Goal: Task Accomplishment & Management: Manage account settings

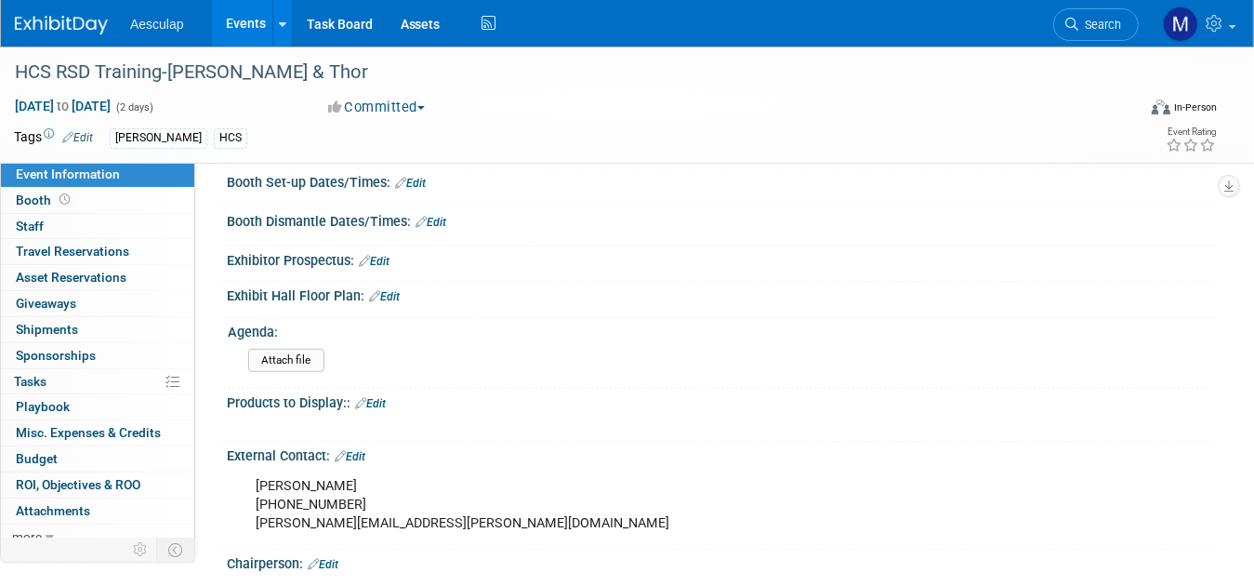
click at [243, 25] on link "Events" at bounding box center [246, 23] width 68 height 46
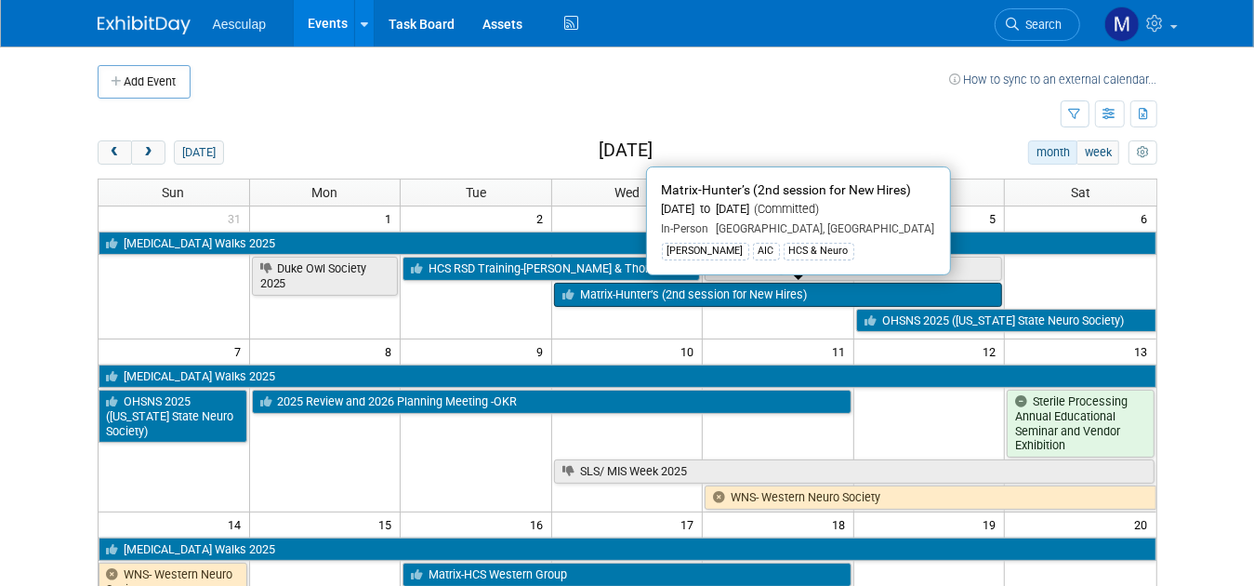
click at [607, 297] on link "Matrix-Hunter’s (2nd session for New Hires)" at bounding box center [778, 295] width 449 height 24
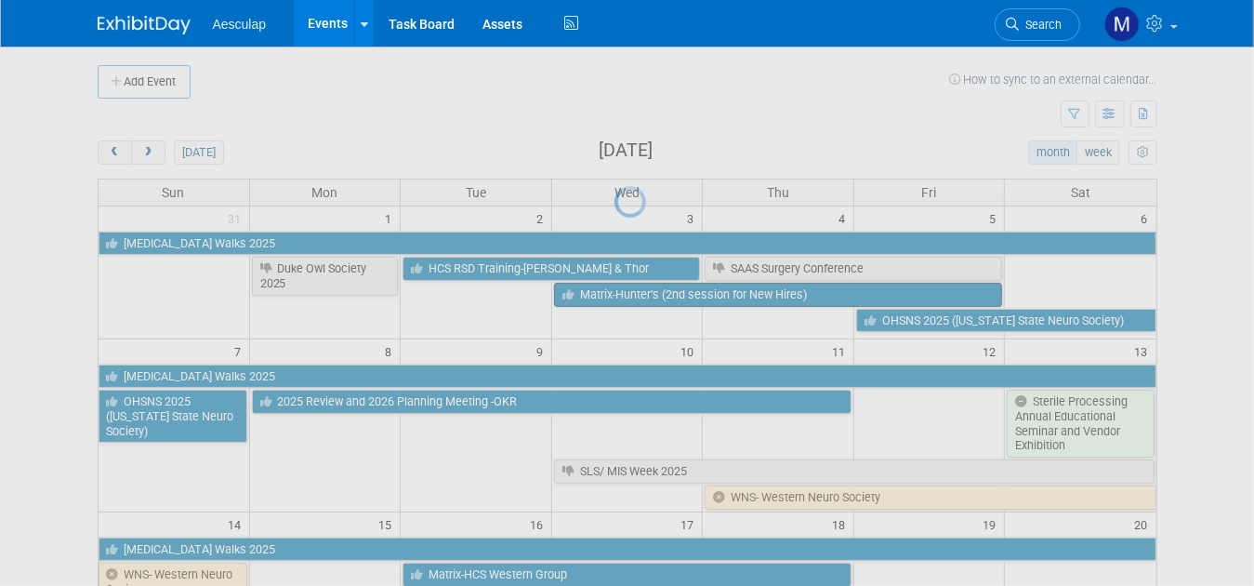
click at [615, 297] on div at bounding box center [628, 293] width 26 height 586
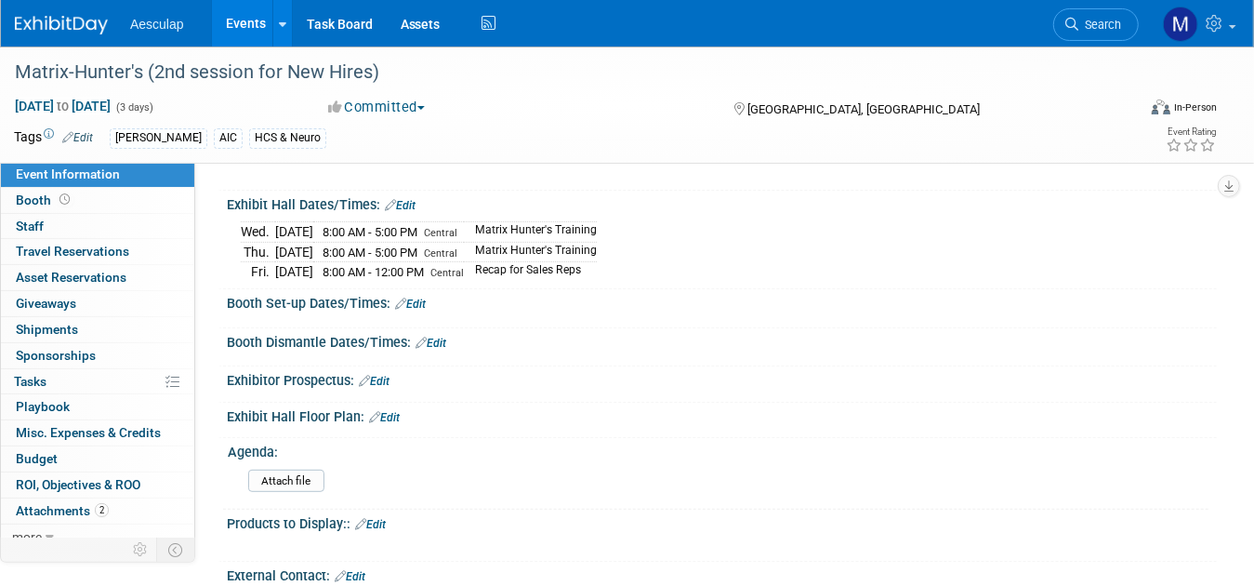
scroll to position [372, 0]
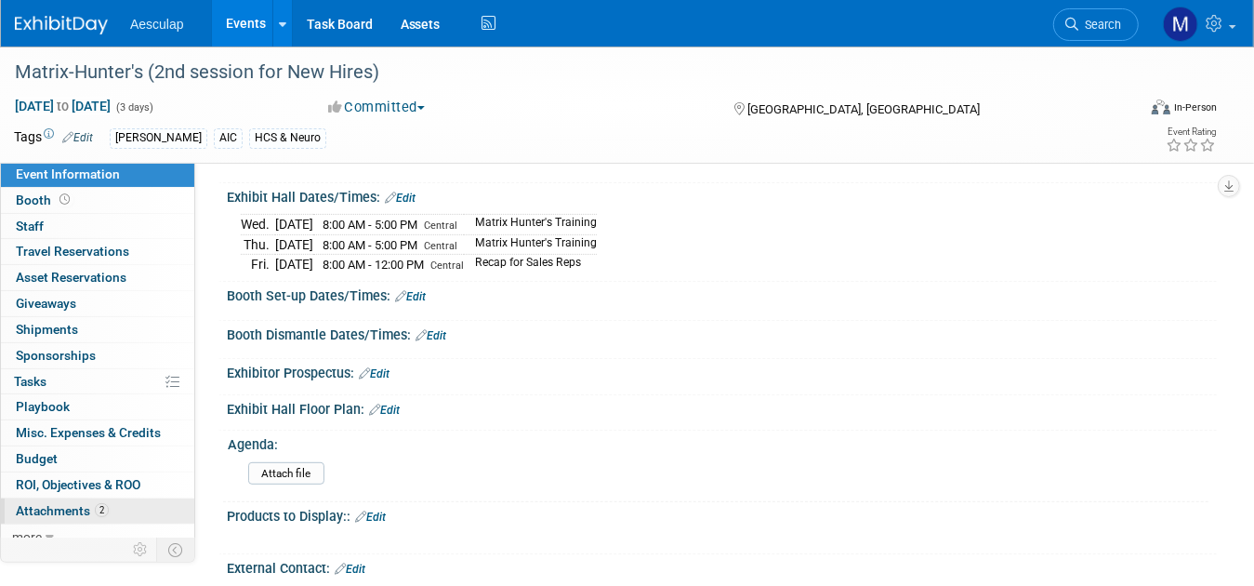
click at [52, 507] on span "Attachments 2" at bounding box center [62, 510] width 93 height 15
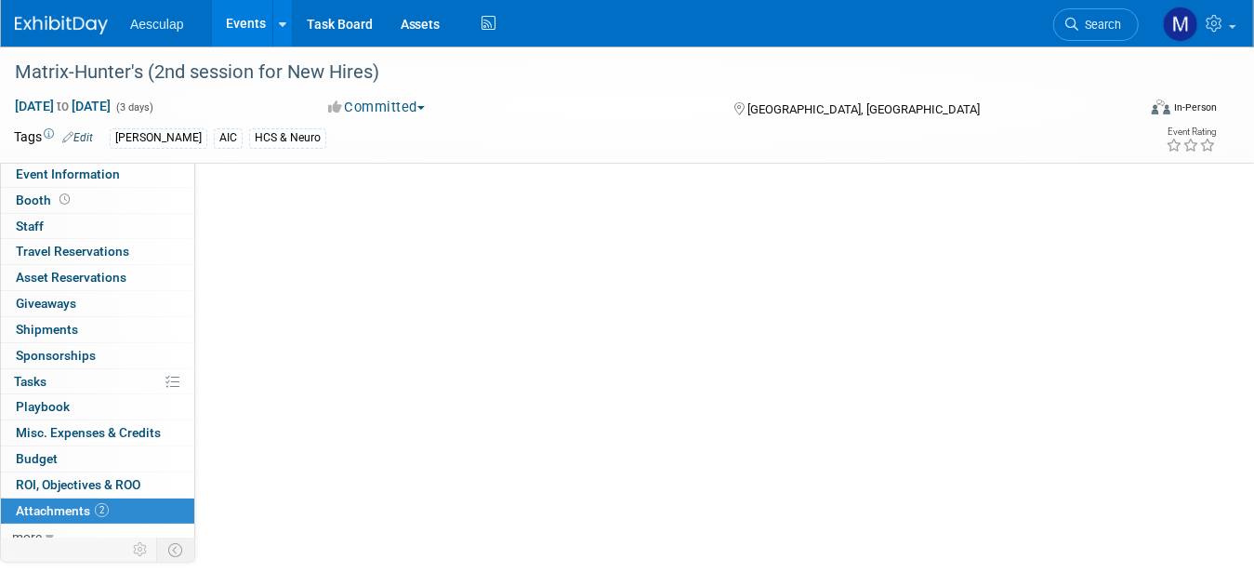
scroll to position [0, 0]
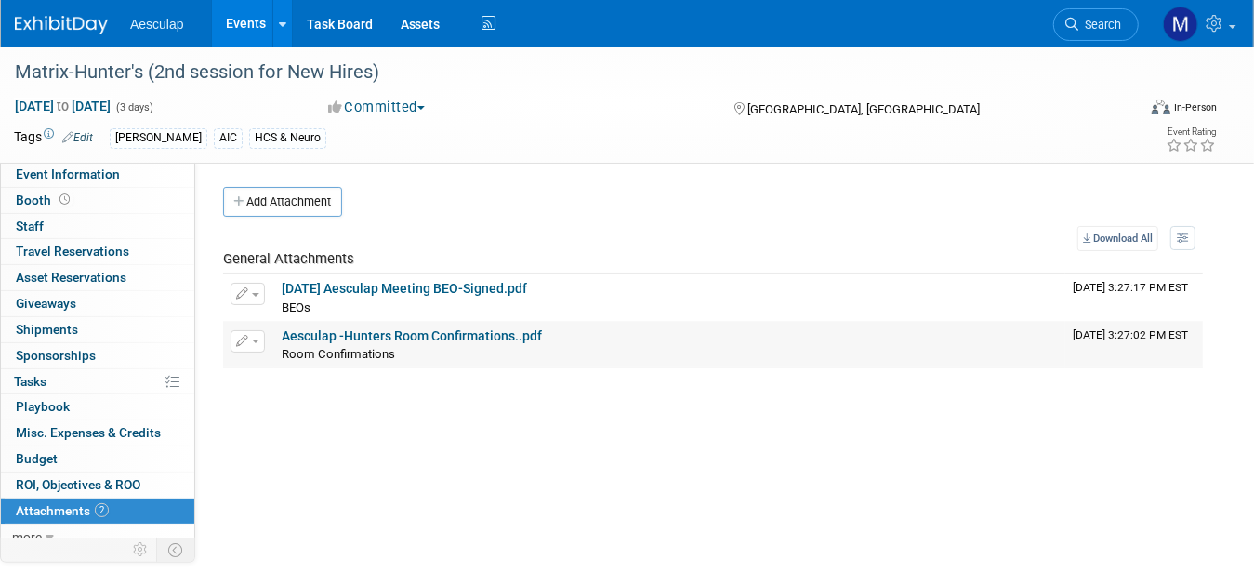
click at [243, 337] on icon "button" at bounding box center [242, 342] width 13 height 12
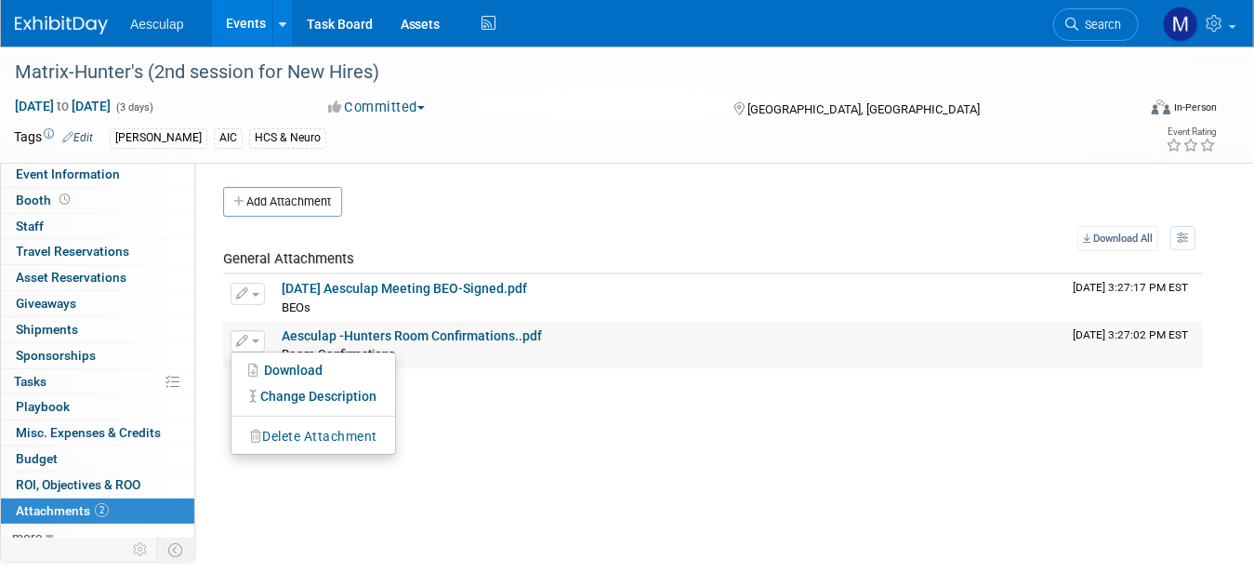
click at [275, 439] on button "Delete Attachment" at bounding box center [314, 436] width 146 height 25
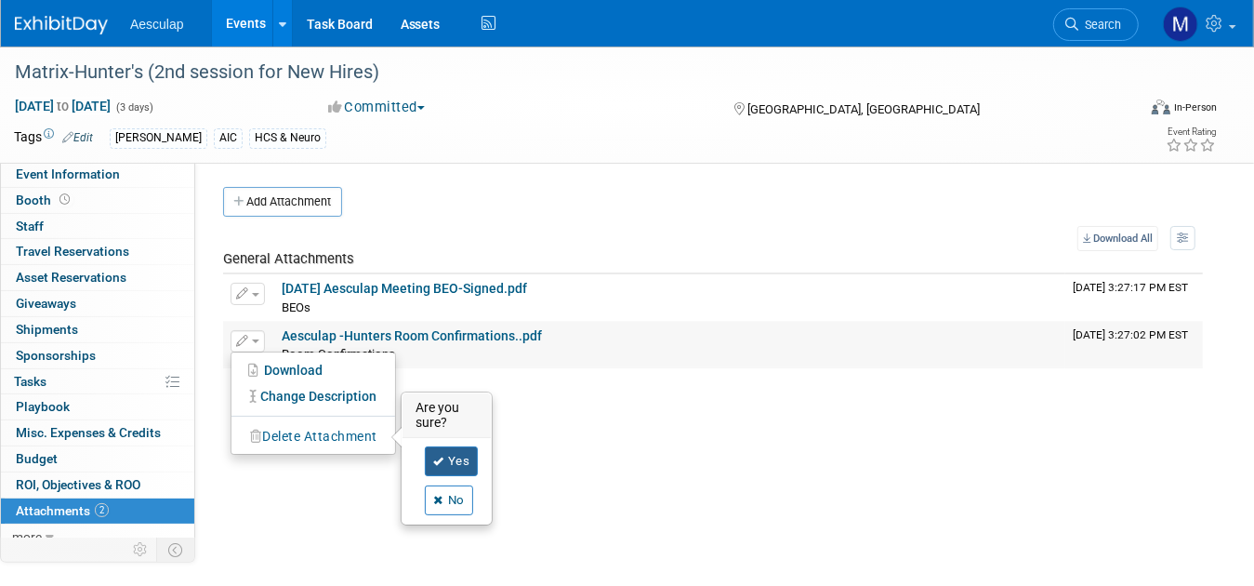
click at [449, 461] on link "Yes" at bounding box center [452, 461] width 54 height 30
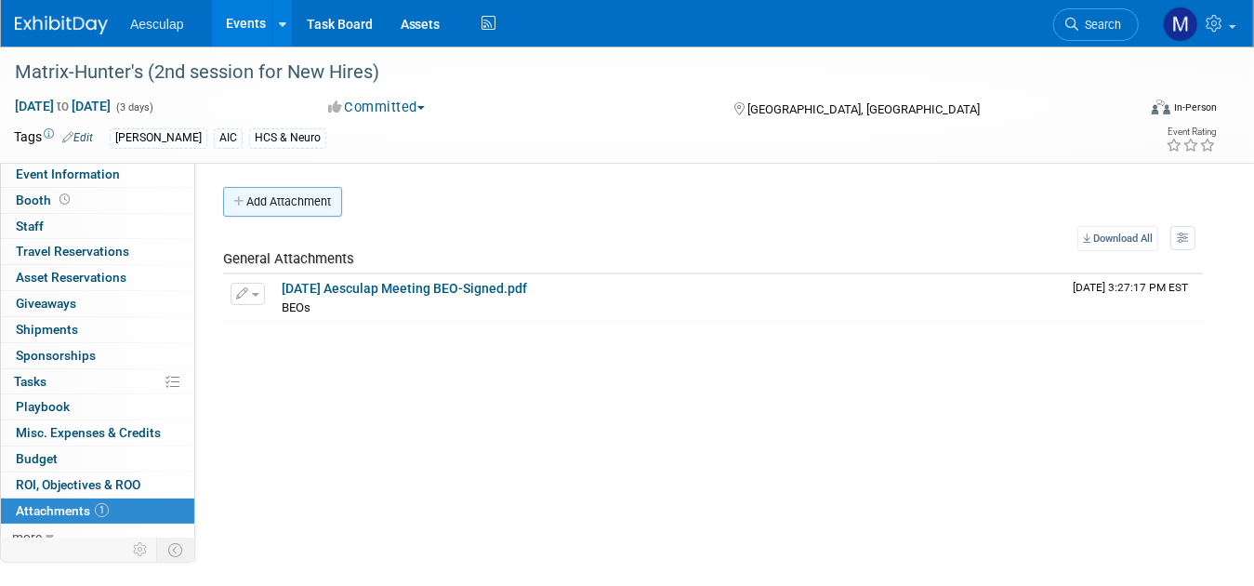
click at [294, 204] on button "Add Attachment" at bounding box center [282, 202] width 119 height 30
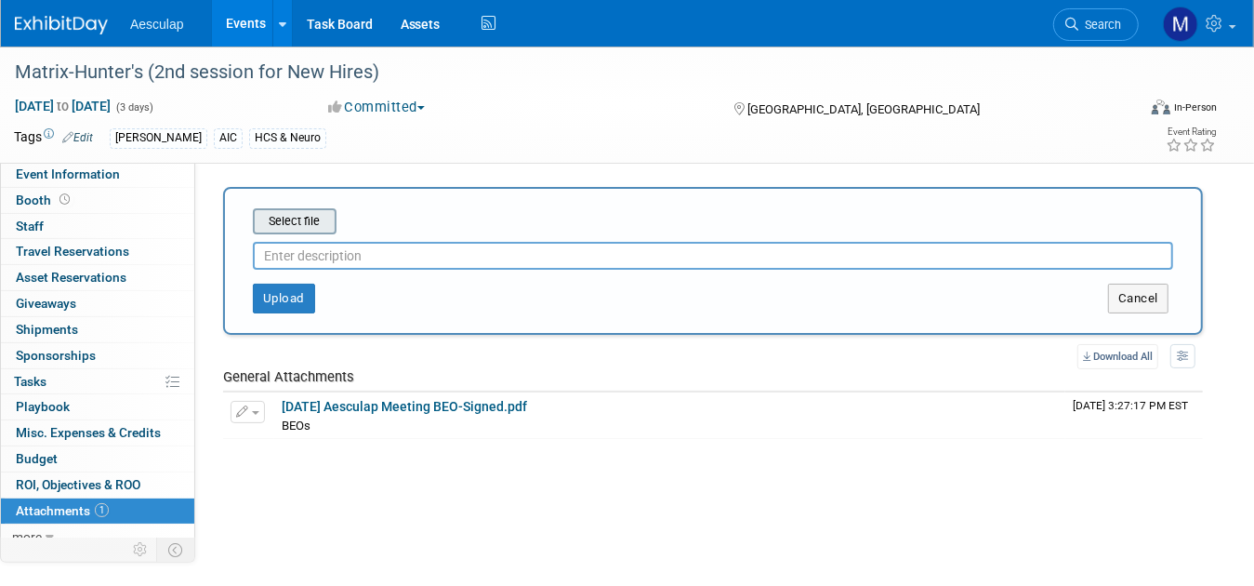
click at [308, 221] on input "file" at bounding box center [223, 221] width 221 height 22
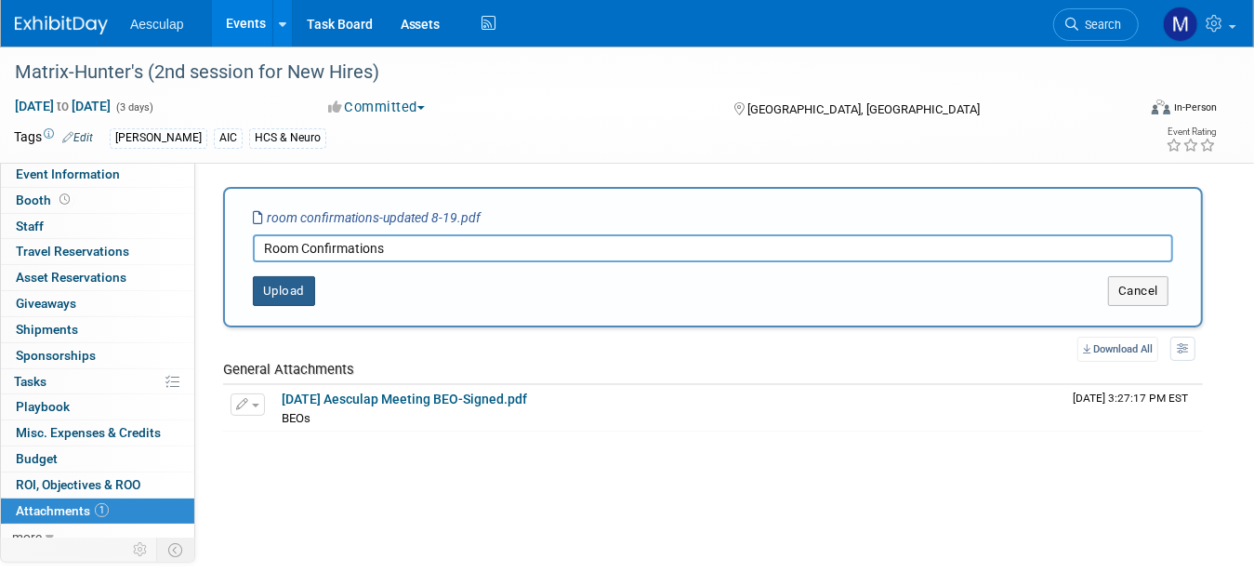
type input "Room Confirmations"
click at [276, 280] on button "Upload" at bounding box center [284, 291] width 62 height 30
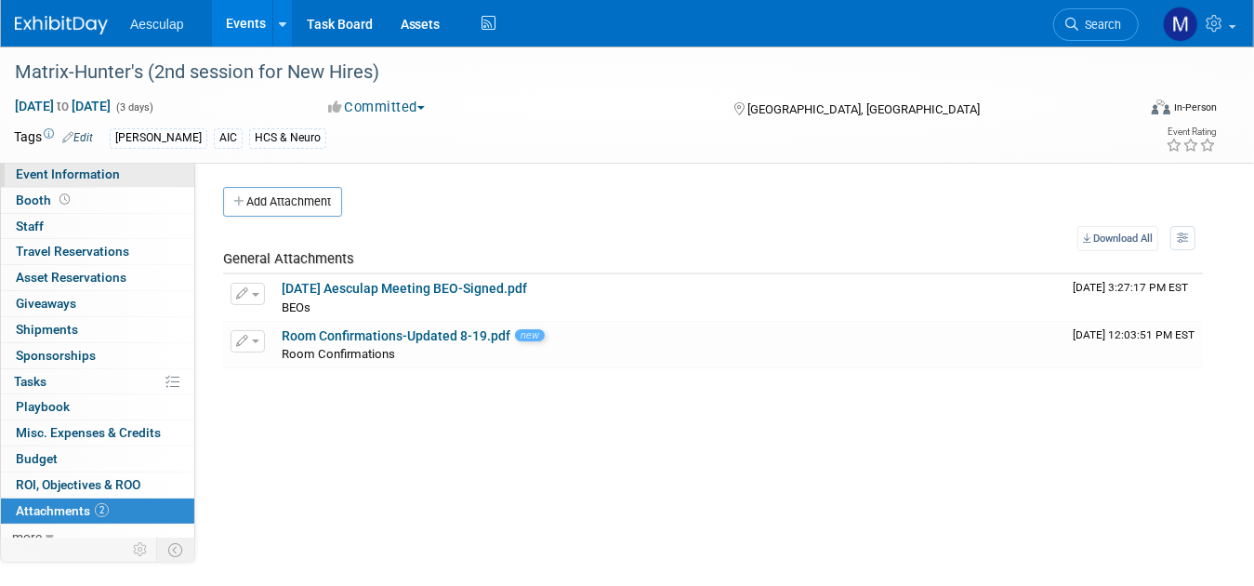
click at [53, 178] on span "Event Information" at bounding box center [68, 173] width 104 height 15
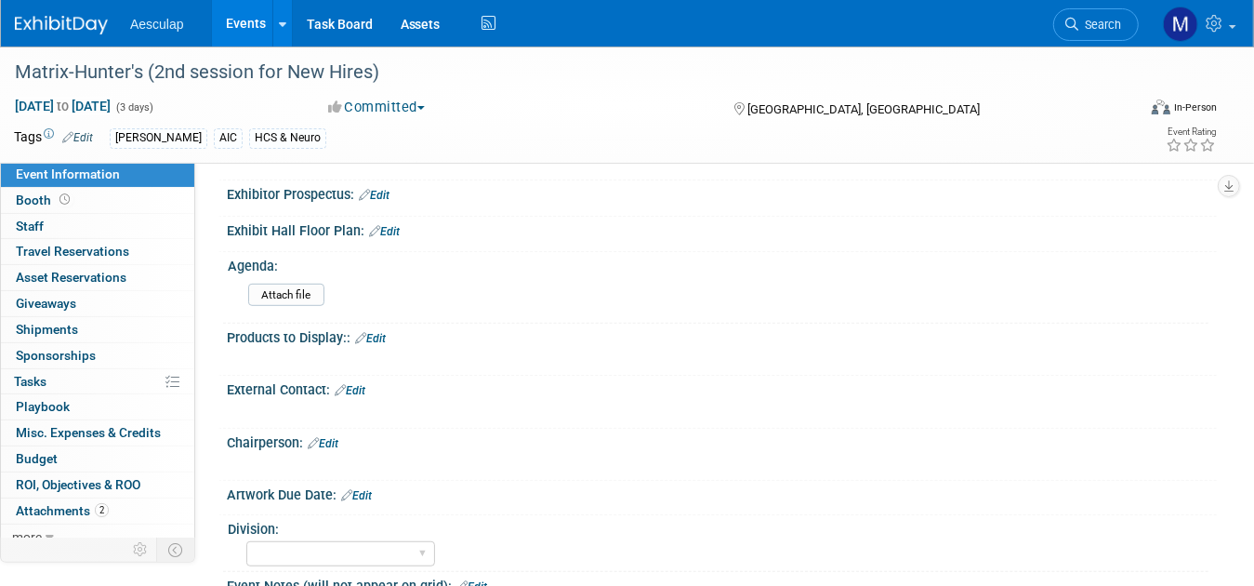
scroll to position [558, 0]
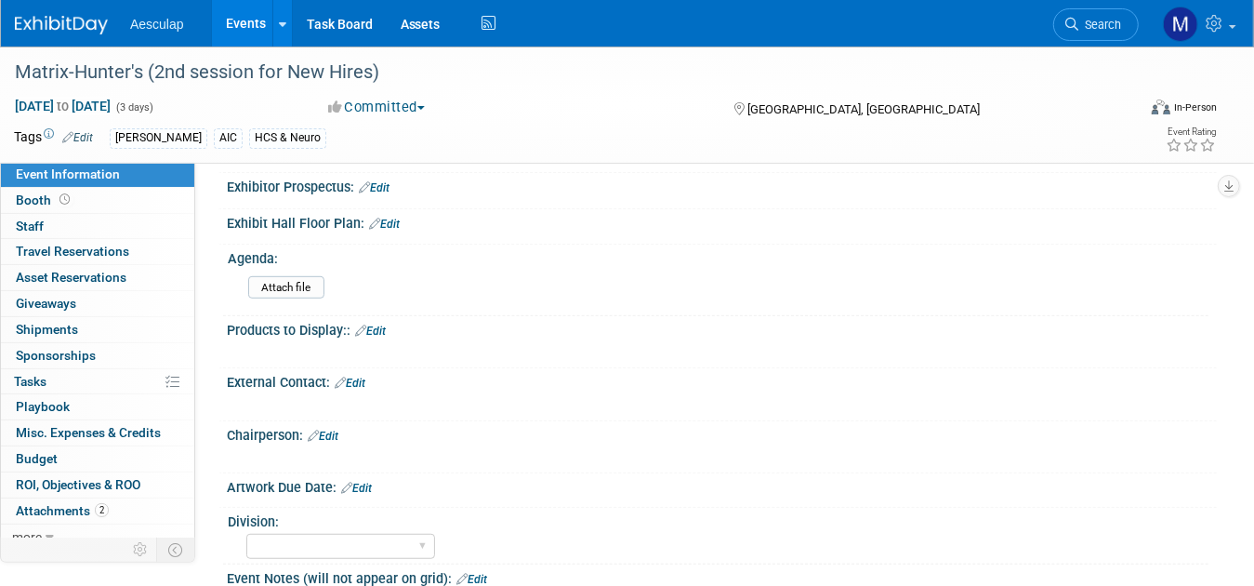
click at [363, 385] on link "Edit" at bounding box center [350, 383] width 31 height 13
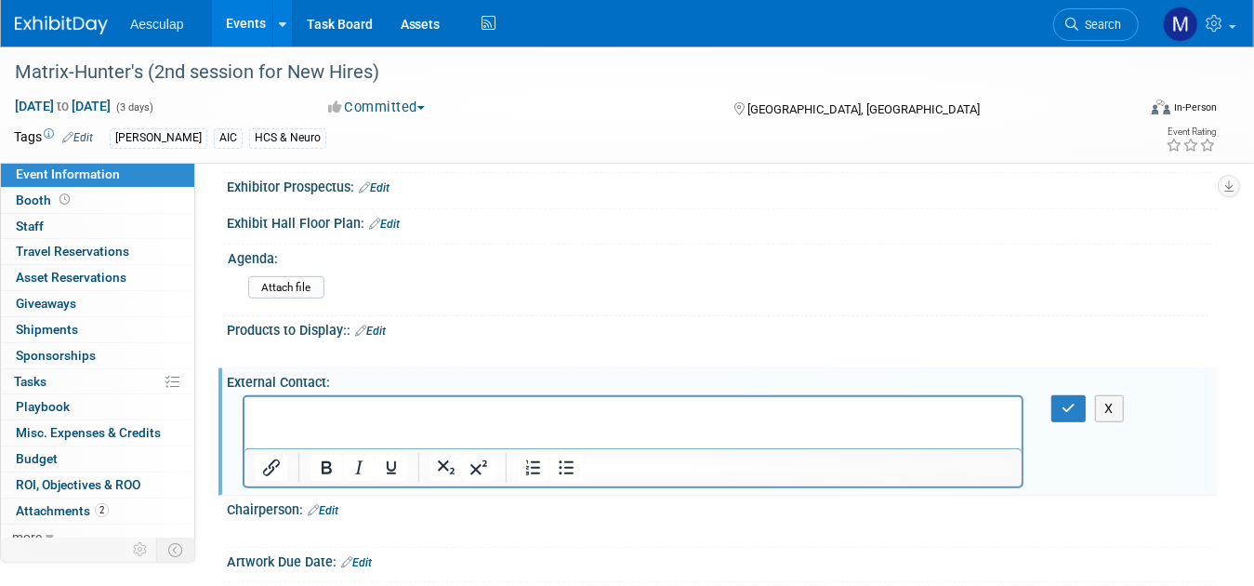
scroll to position [0, 0]
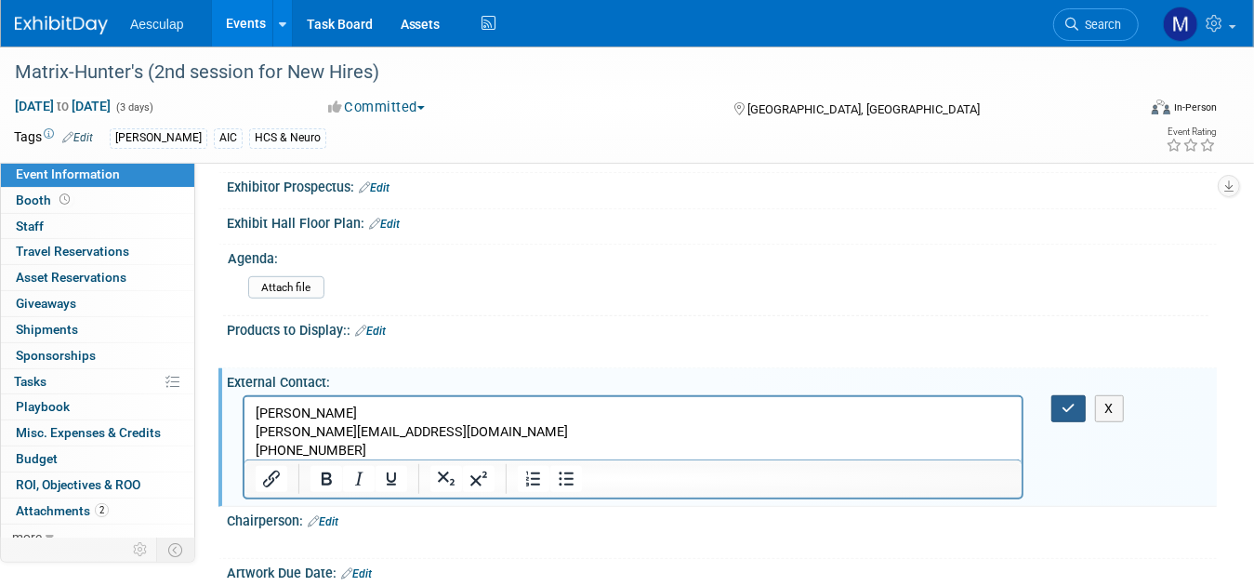
click at [1067, 412] on icon "button" at bounding box center [1069, 408] width 14 height 13
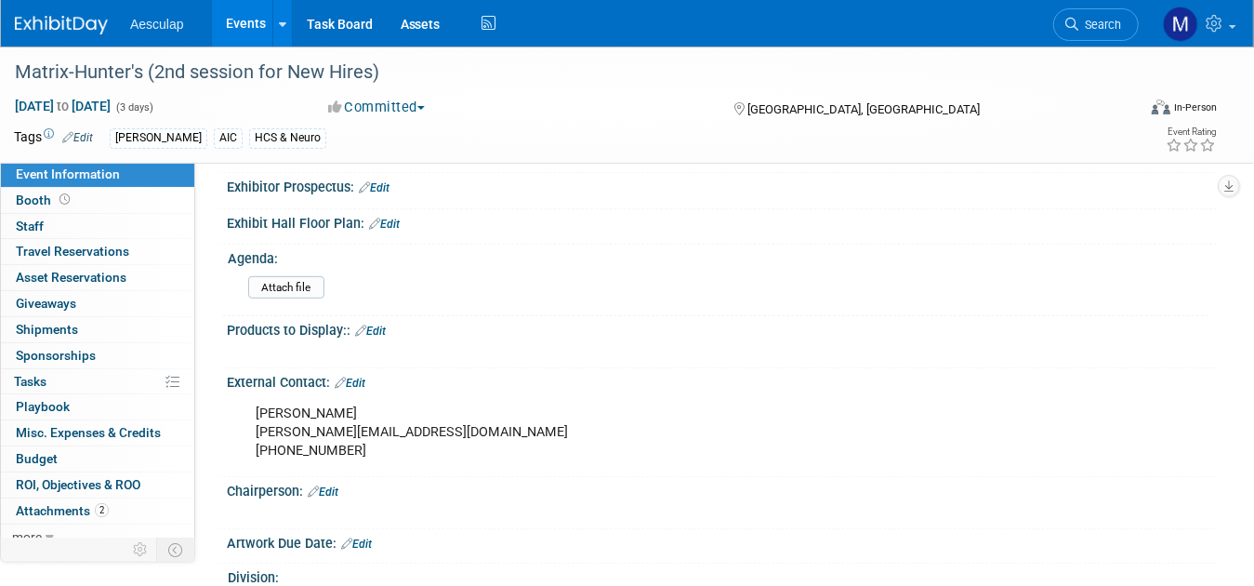
click at [324, 498] on link "Edit" at bounding box center [323, 491] width 31 height 13
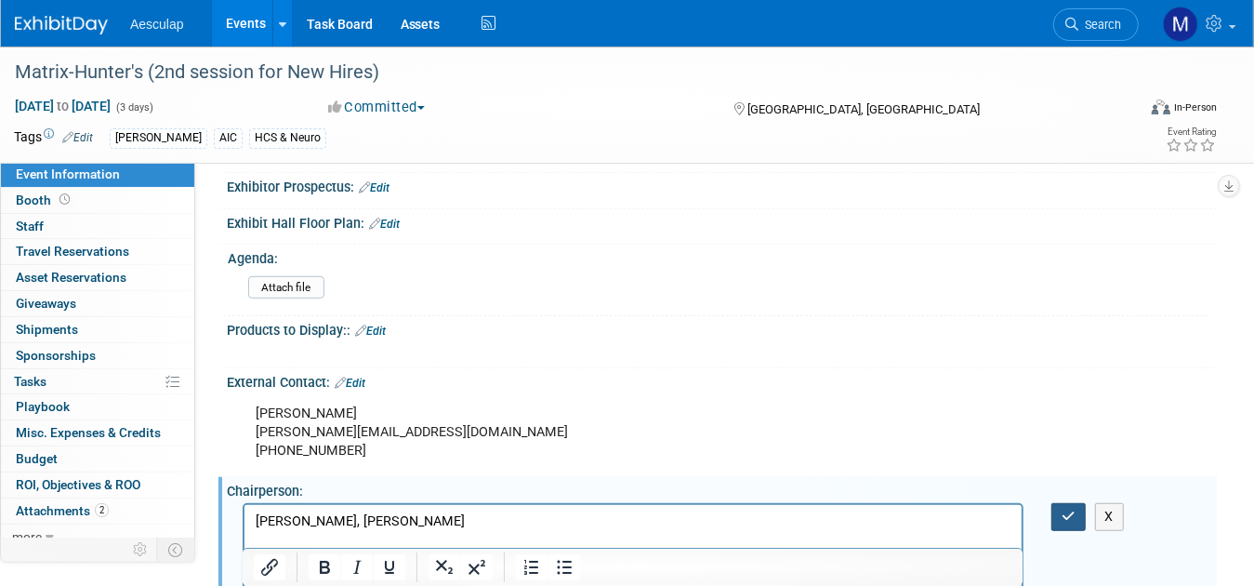
click at [1062, 519] on icon "button" at bounding box center [1069, 515] width 14 height 13
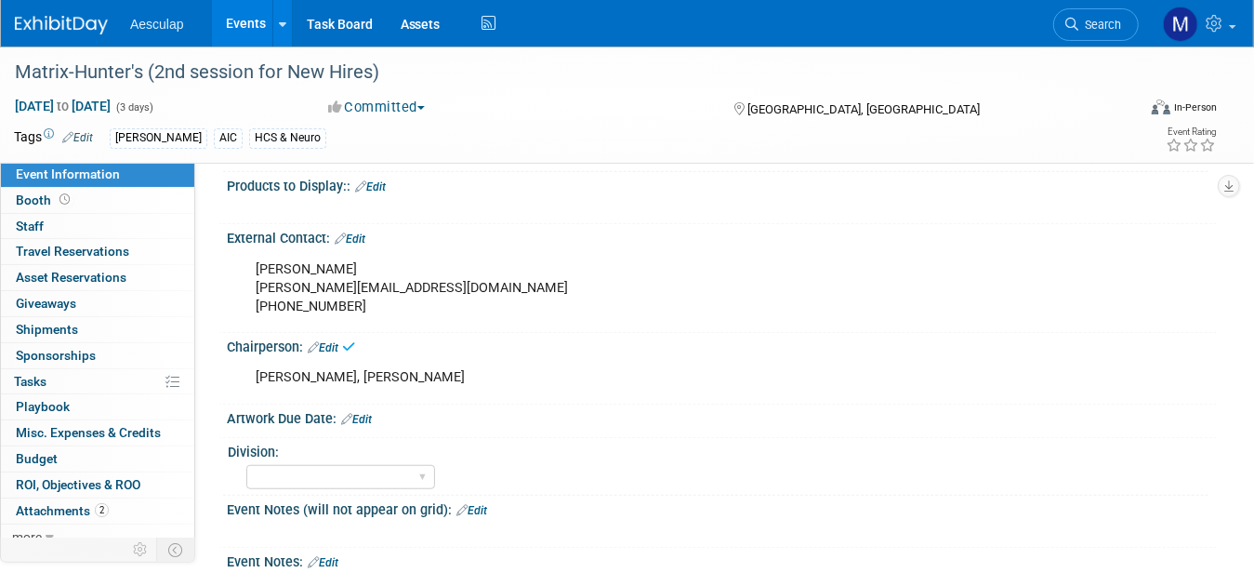
scroll to position [920, 0]
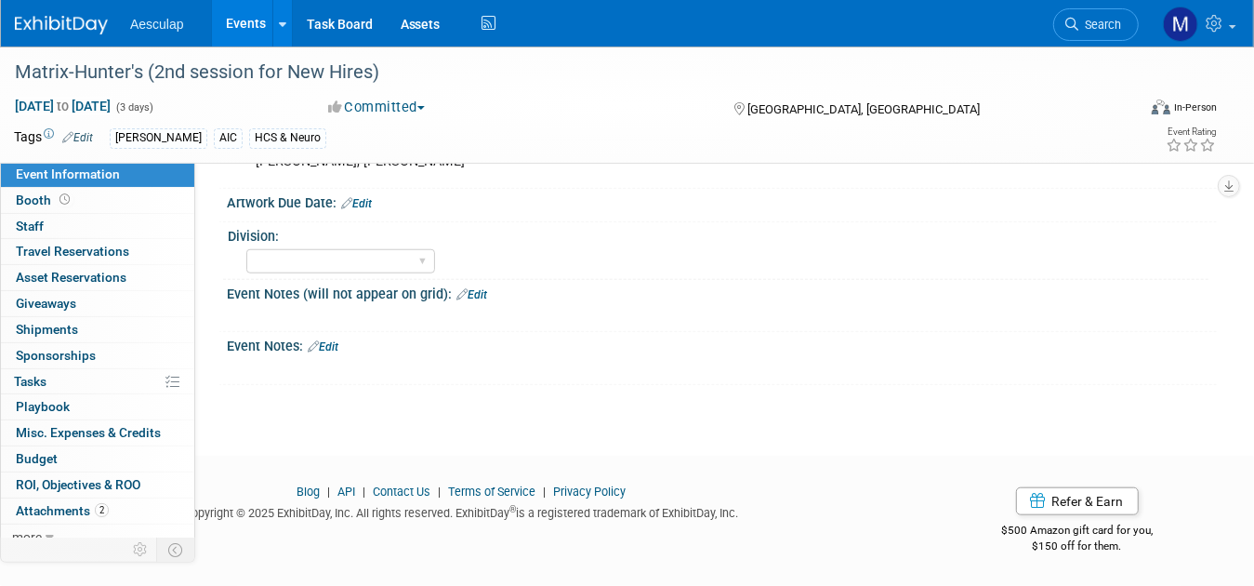
click at [287, 367] on div at bounding box center [633, 368] width 781 height 19
click at [276, 361] on div at bounding box center [633, 368] width 781 height 19
click at [325, 351] on link "Edit" at bounding box center [323, 346] width 31 height 13
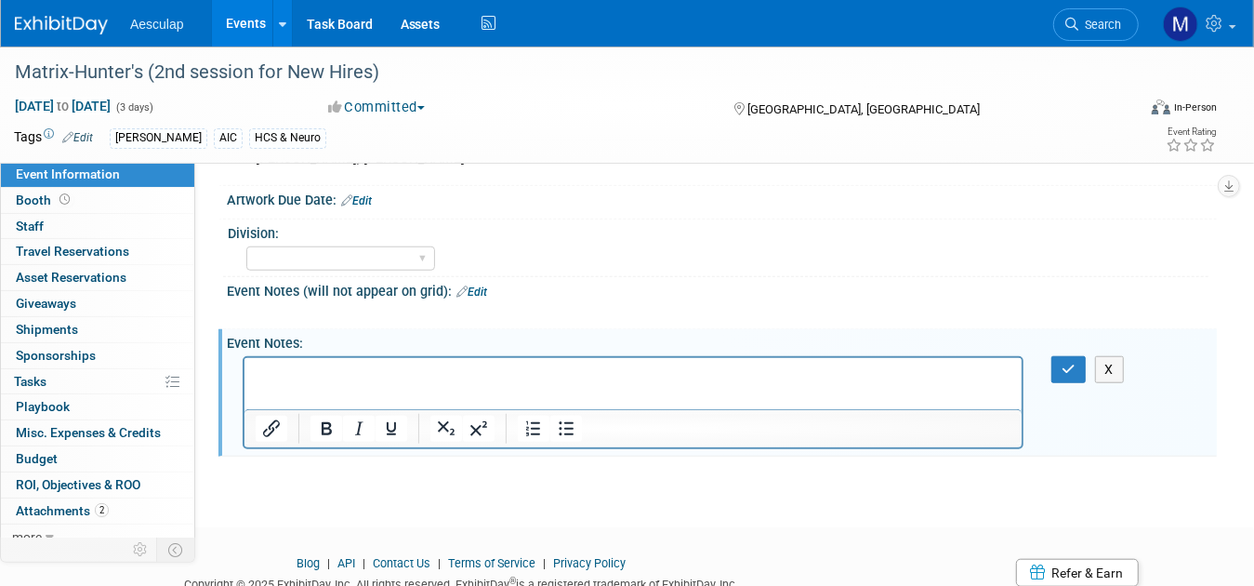
scroll to position [0, 0]
click at [1073, 368] on icon "button" at bounding box center [1069, 369] width 14 height 13
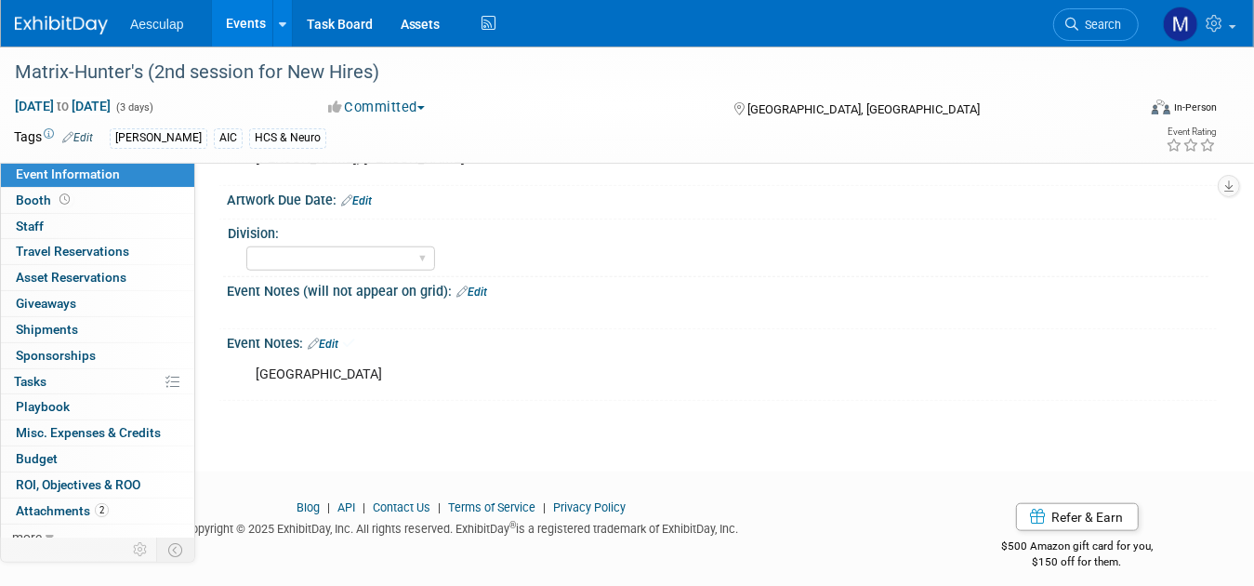
click at [246, 28] on link "Events" at bounding box center [246, 23] width 68 height 46
